Goal: Navigation & Orientation: Go to known website

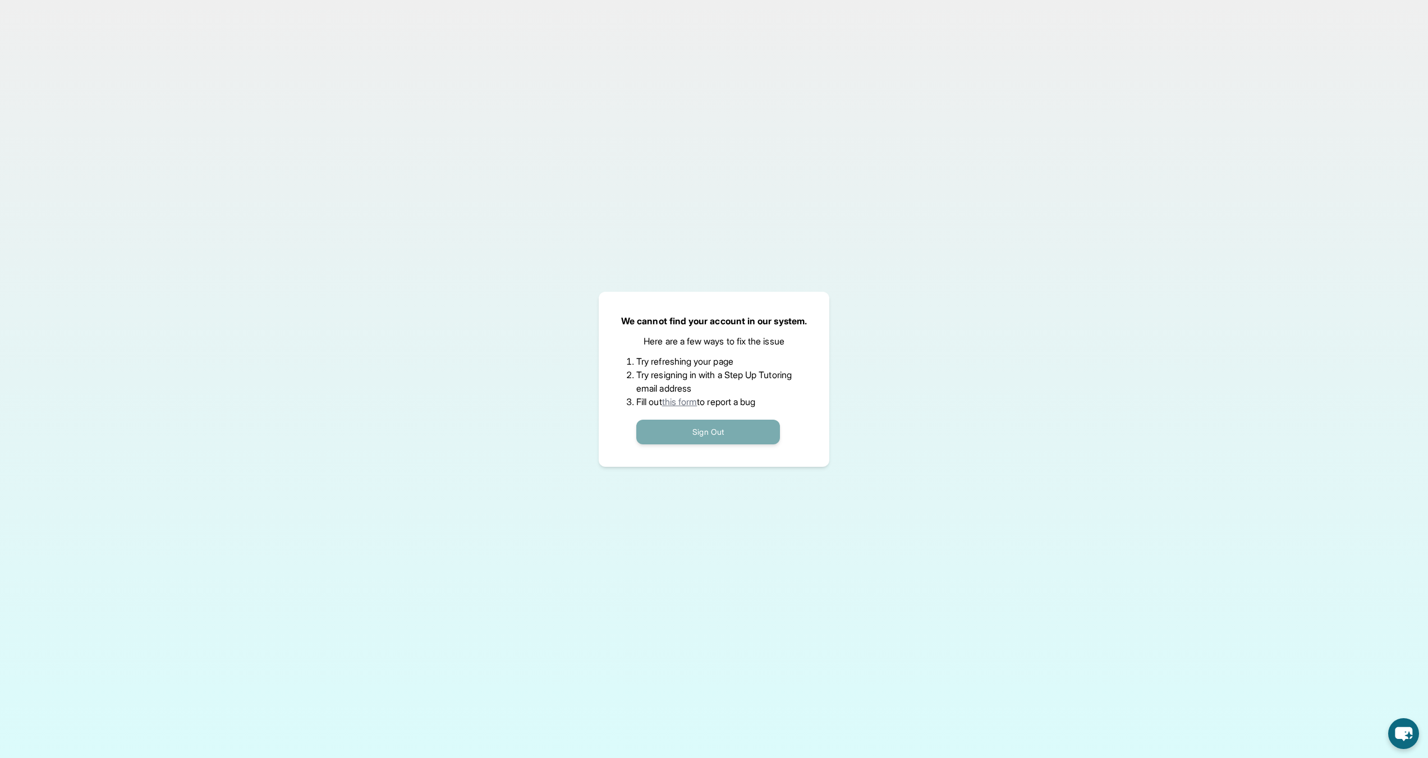
click at [717, 436] on button "Sign Out" at bounding box center [708, 432] width 144 height 25
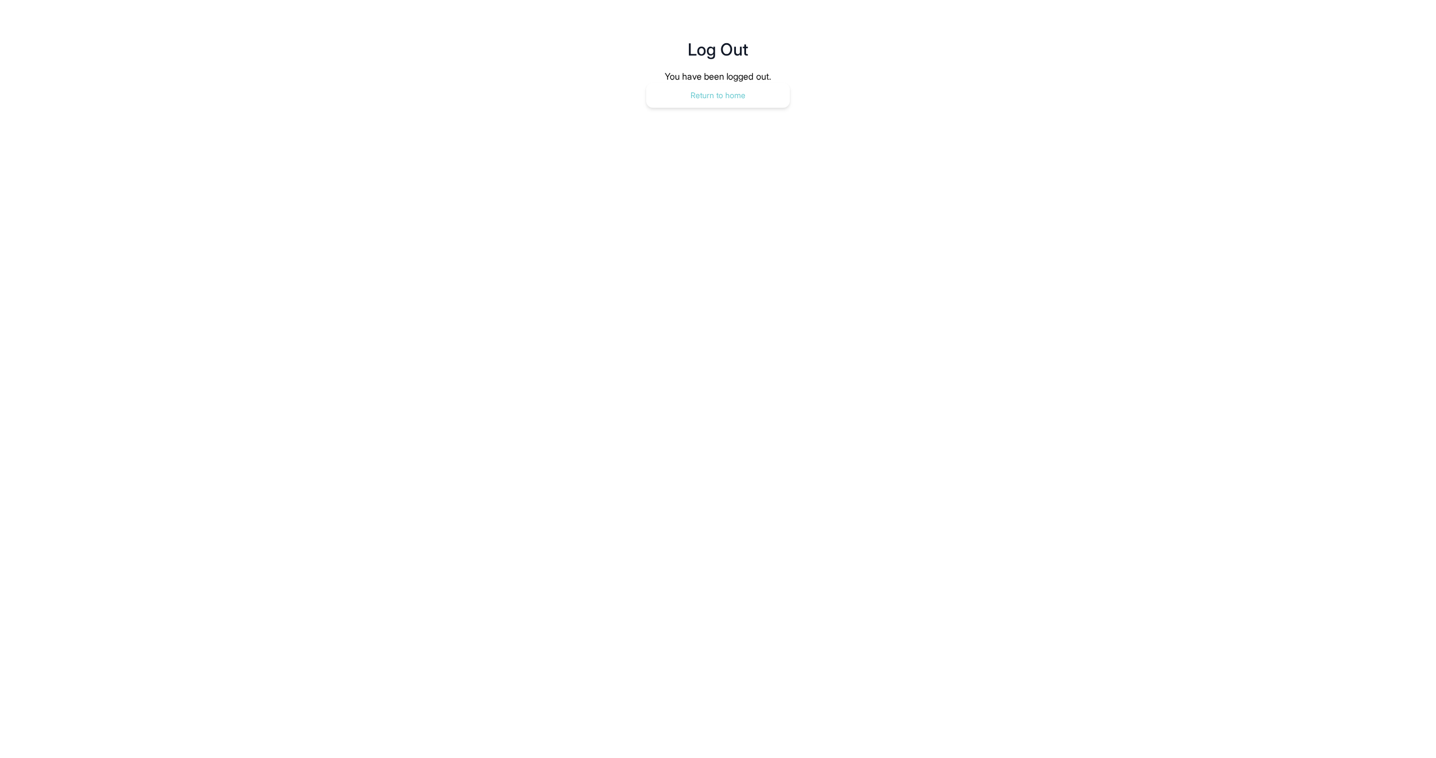
click at [712, 100] on button "Return to home" at bounding box center [718, 95] width 144 height 25
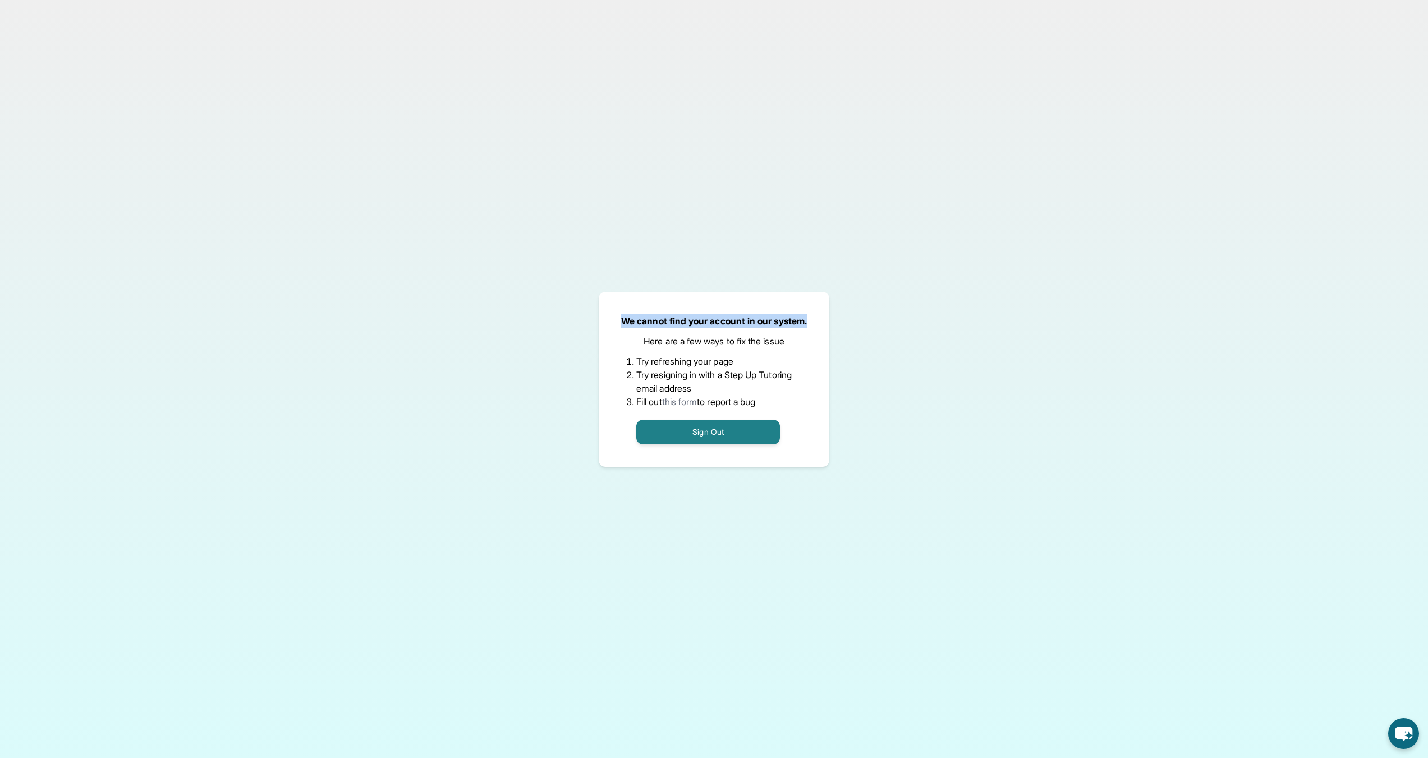
drag, startPoint x: 815, startPoint y: 320, endPoint x: 605, endPoint y: 315, distance: 210.4
click at [605, 315] on div "We cannot find your account in our system. Here are a few ways to fix the issue…" at bounding box center [714, 379] width 231 height 175
